Goal: Task Accomplishment & Management: Use online tool/utility

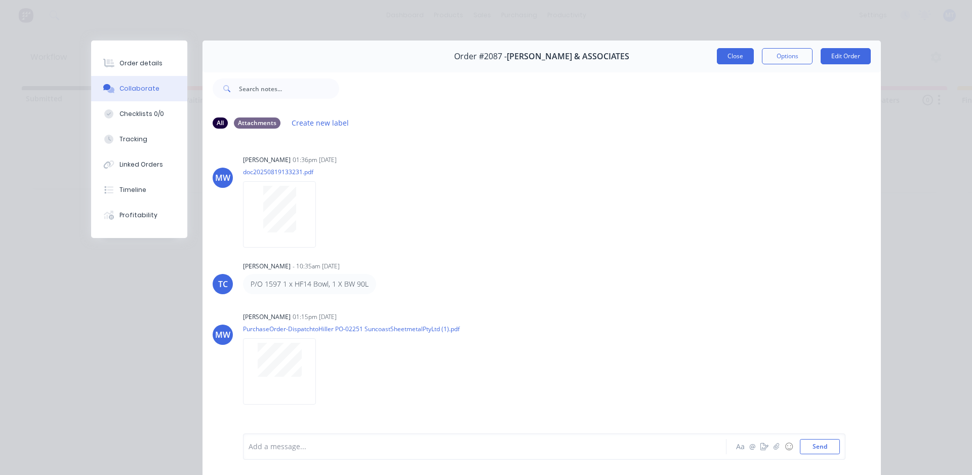
click at [737, 58] on button "Close" at bounding box center [735, 56] width 37 height 16
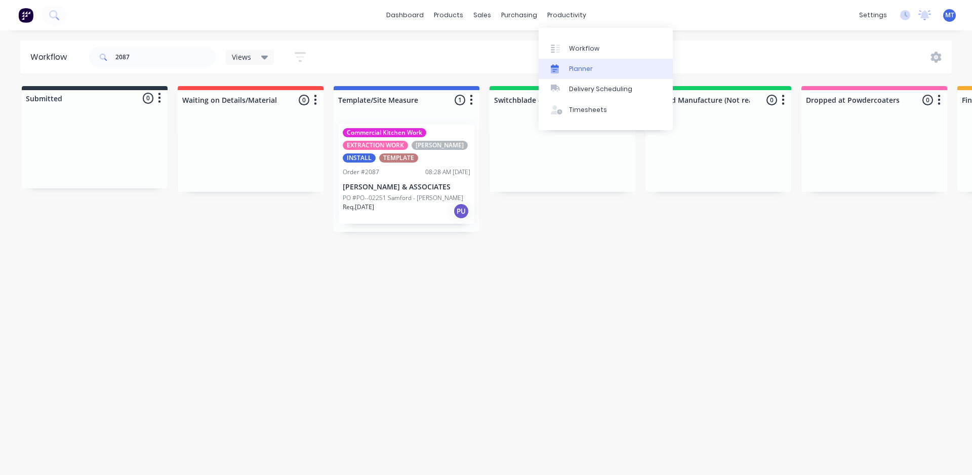
click at [587, 70] on div "Planner" at bounding box center [581, 68] width 24 height 9
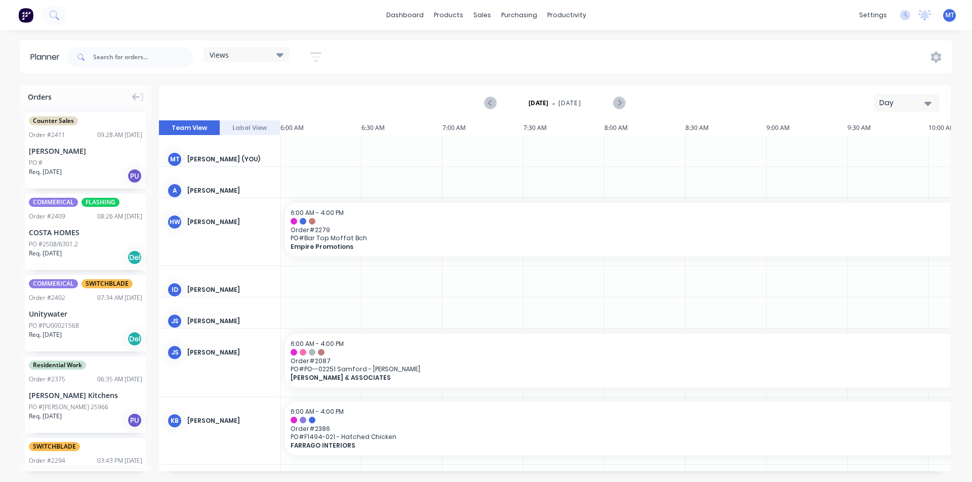
scroll to position [0, 486]
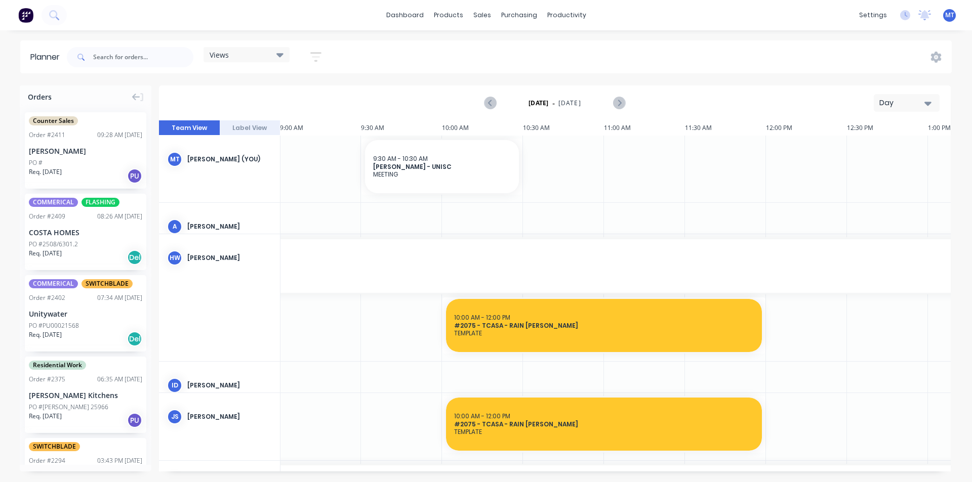
click at [929, 105] on icon "button" at bounding box center [927, 103] width 7 height 11
click at [888, 154] on div "Week" at bounding box center [888, 150] width 100 height 20
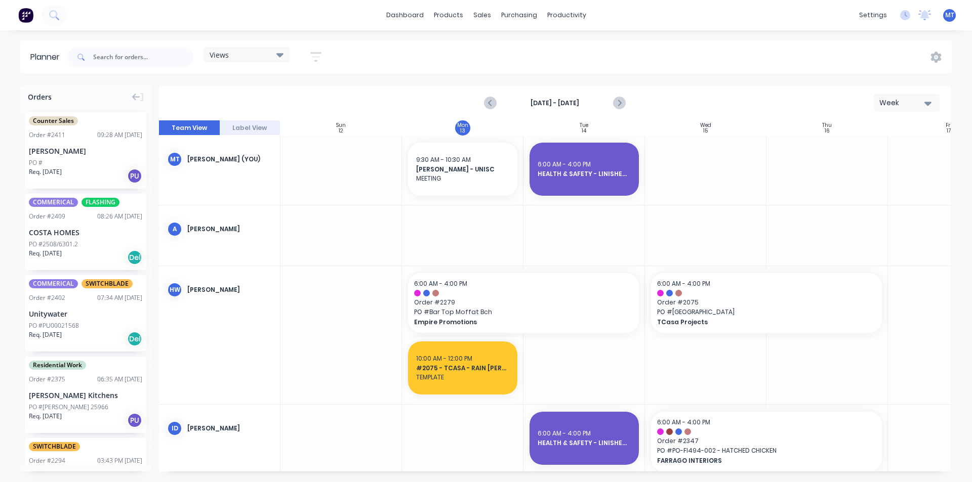
scroll to position [0, 1]
click at [927, 107] on icon "button" at bounding box center [927, 103] width 7 height 11
click at [914, 172] on div "Month" at bounding box center [888, 170] width 100 height 20
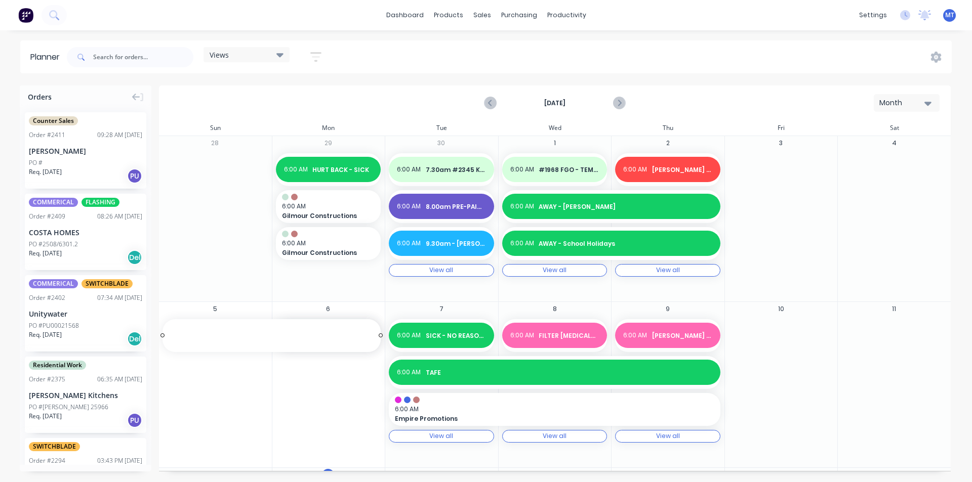
drag, startPoint x: 217, startPoint y: 416, endPoint x: 416, endPoint y: 415, distance: 199.4
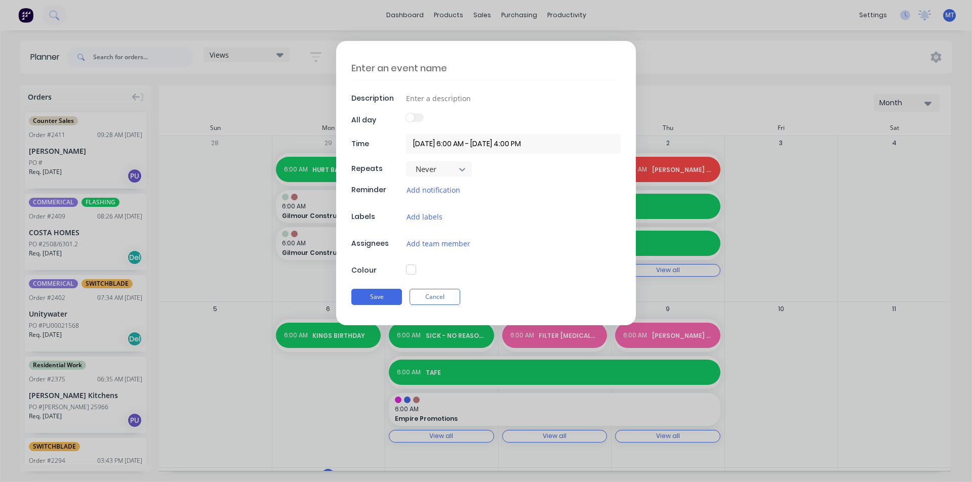
click at [334, 455] on div "Description All day Time [DATE] 6:00 AM - [DATE] 4:00 PM Repeats Never Reminder…" at bounding box center [486, 241] width 972 height 482
type textarea "x"
click at [446, 298] on button "Cancel" at bounding box center [434, 297] width 51 height 16
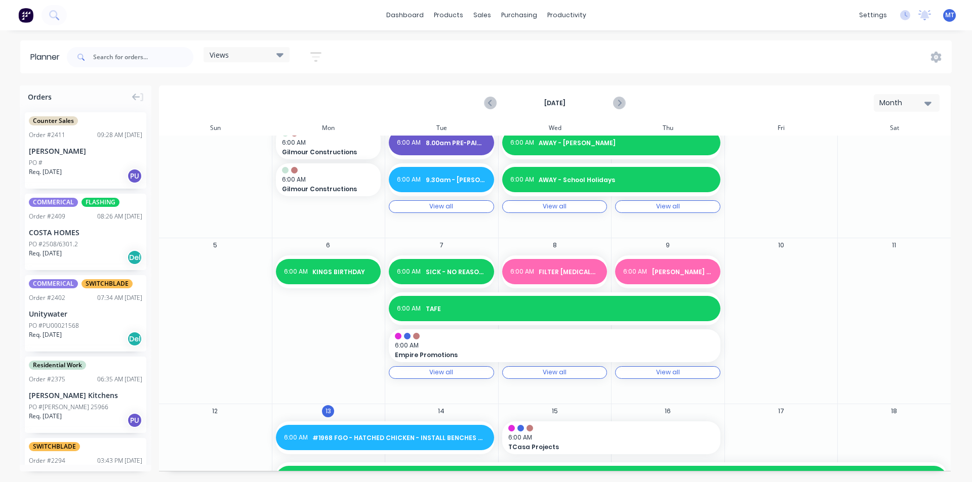
scroll to position [0, 0]
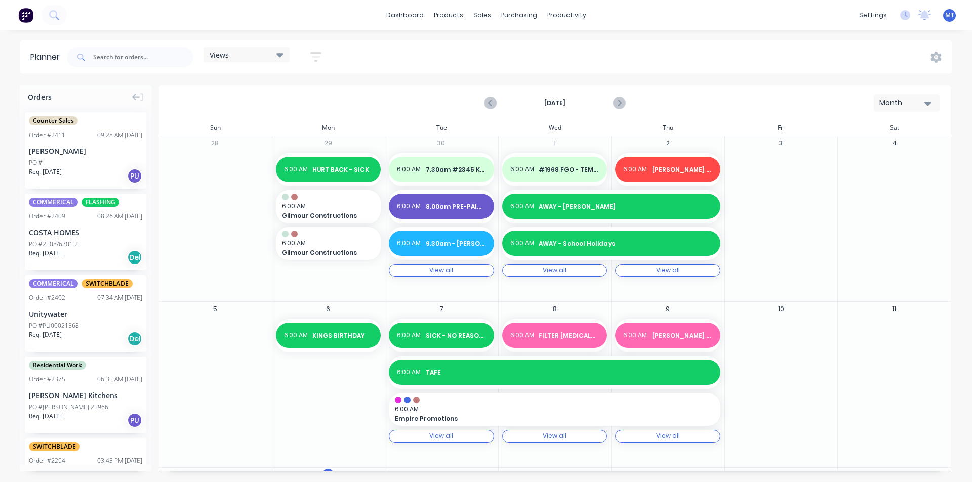
click at [928, 106] on icon "button" at bounding box center [927, 103] width 7 height 11
click at [908, 150] on div "Week" at bounding box center [888, 150] width 100 height 20
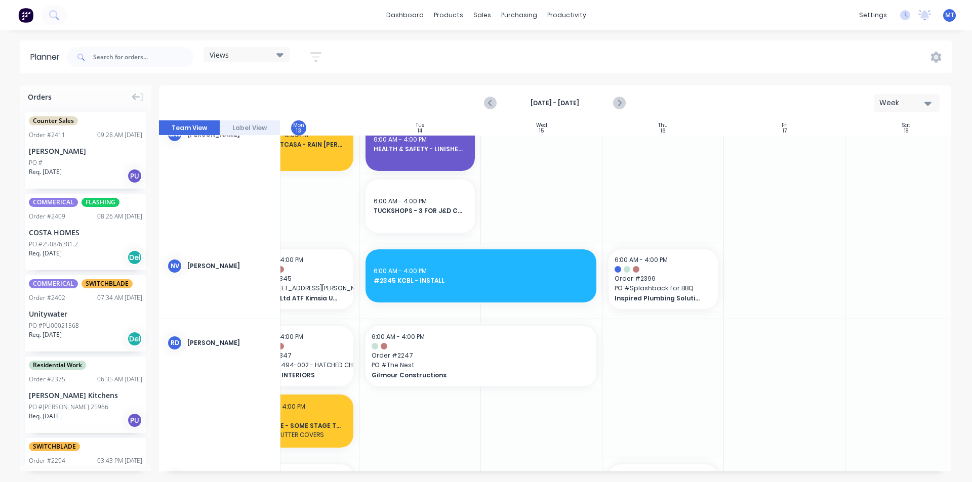
scroll to position [860, 184]
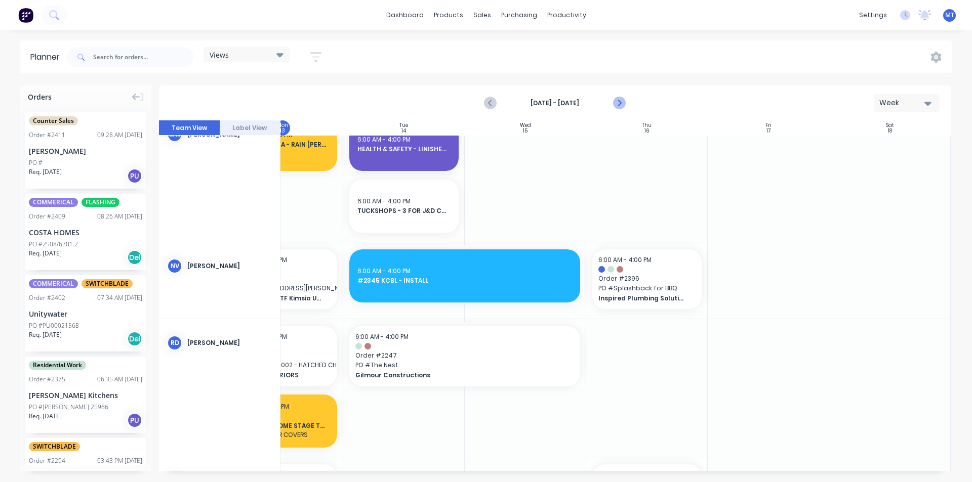
click at [621, 102] on icon "Next page" at bounding box center [618, 103] width 12 height 12
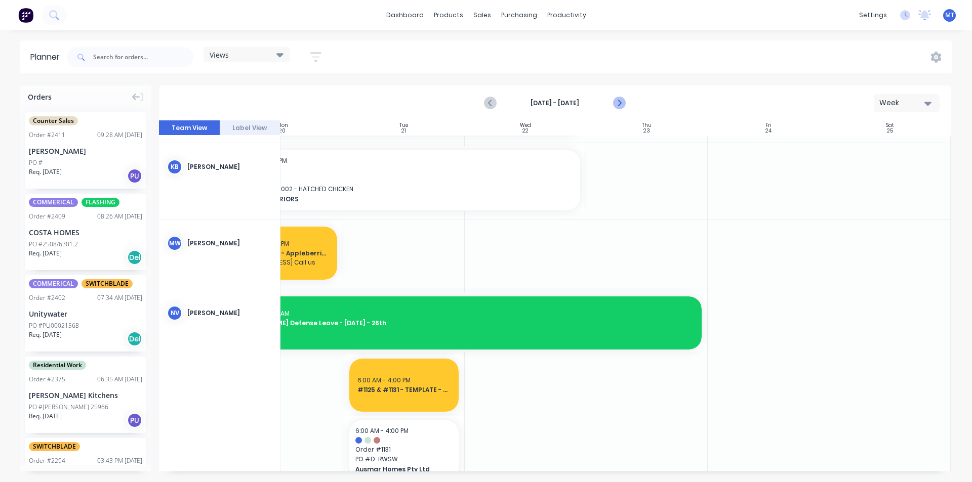
scroll to position [532, 184]
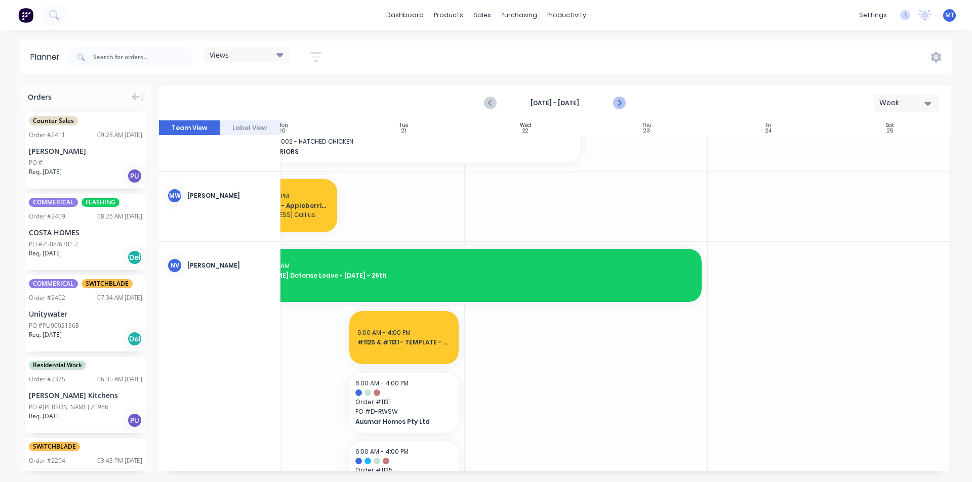
click at [622, 102] on icon "Next page" at bounding box center [618, 103] width 12 height 12
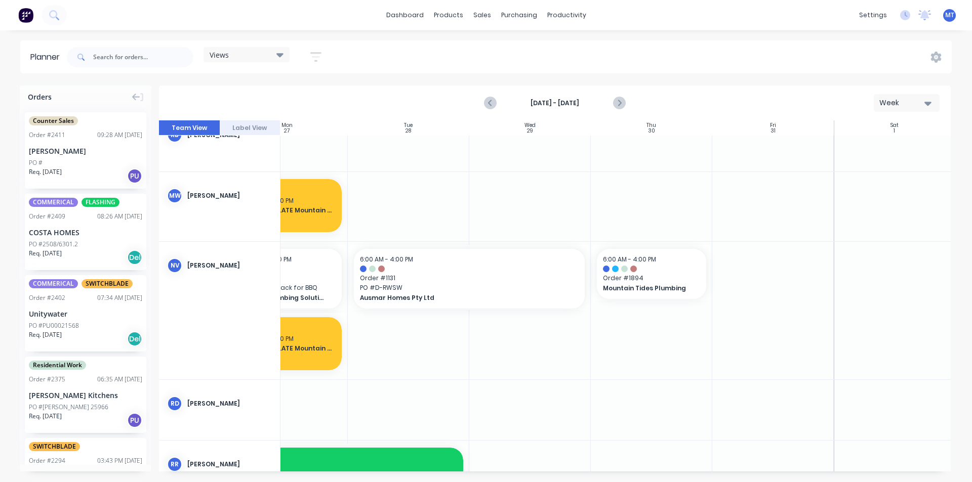
scroll to position [494, 180]
click at [619, 104] on icon "Next page" at bounding box center [618, 103] width 5 height 8
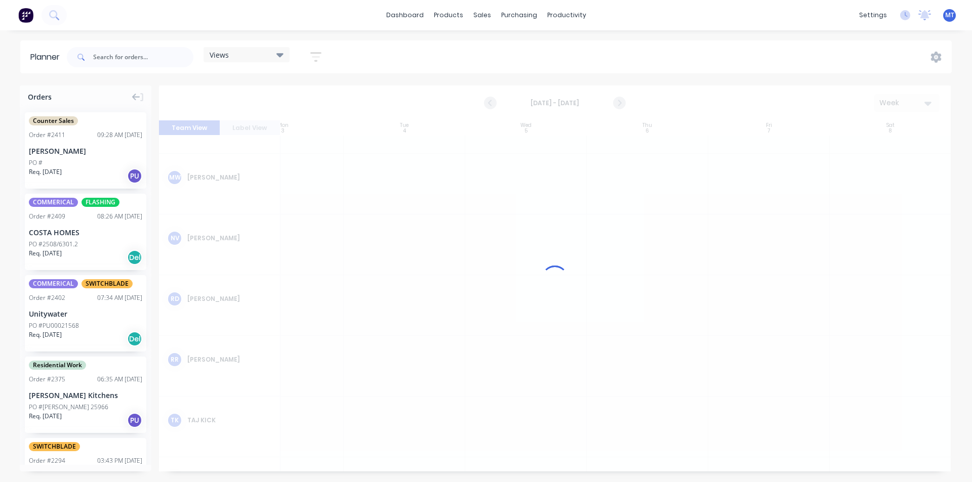
scroll to position [476, 180]
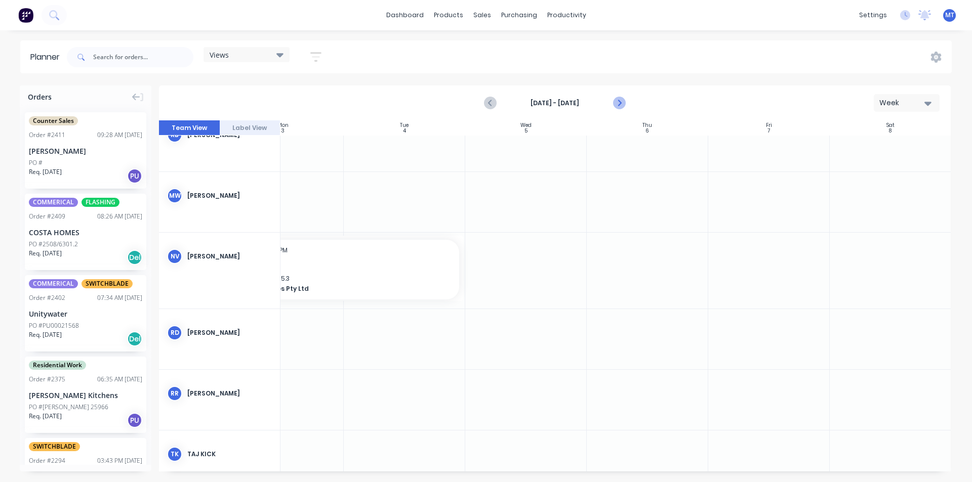
click at [619, 106] on icon "Next page" at bounding box center [618, 103] width 12 height 12
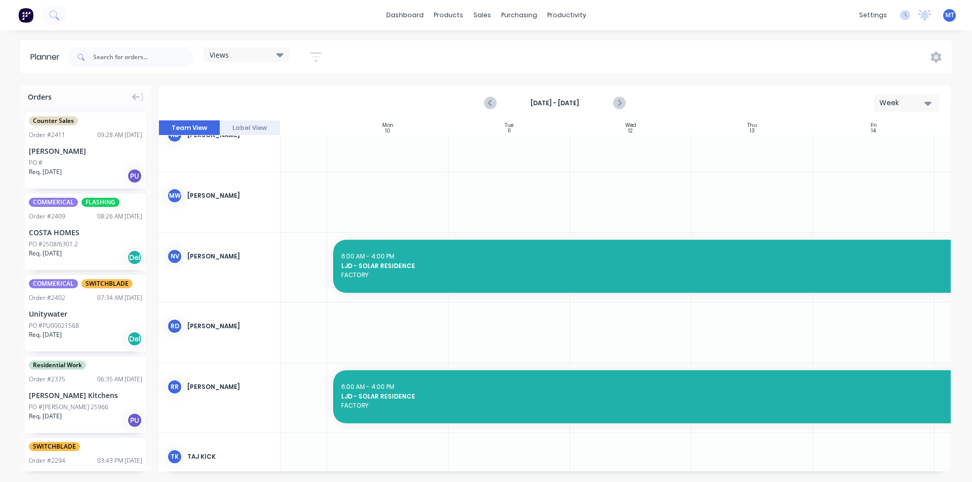
scroll to position [476, 73]
